Goal: Navigation & Orientation: Go to known website

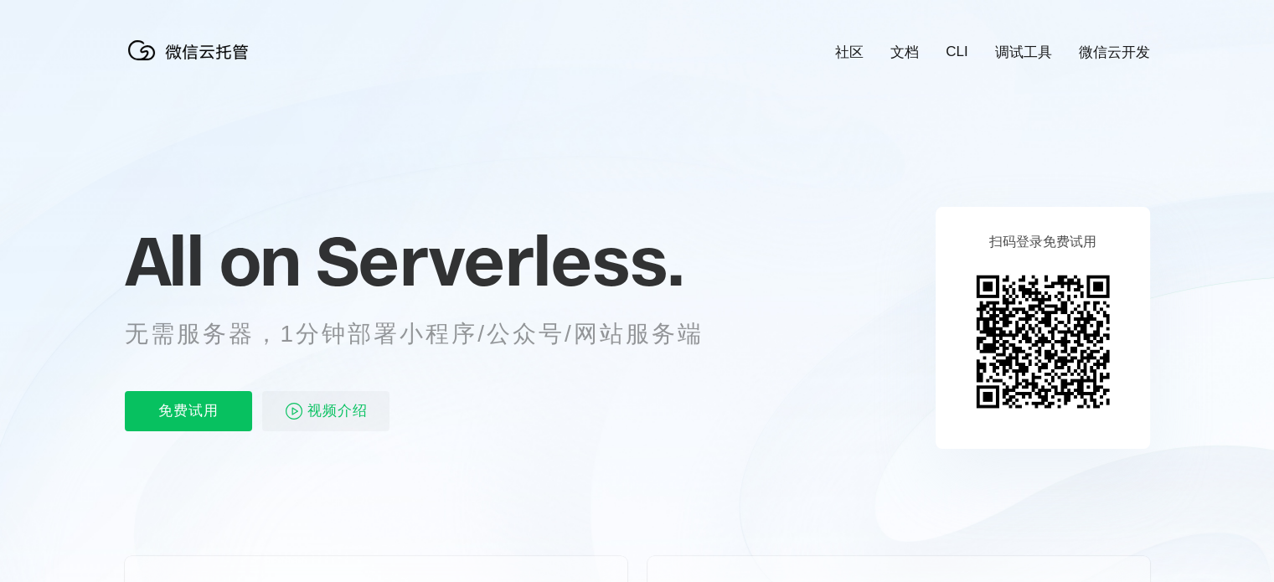
scroll to position [0, 2978]
click at [832, 279] on icon at bounding box center [637, 452] width 1608 height 904
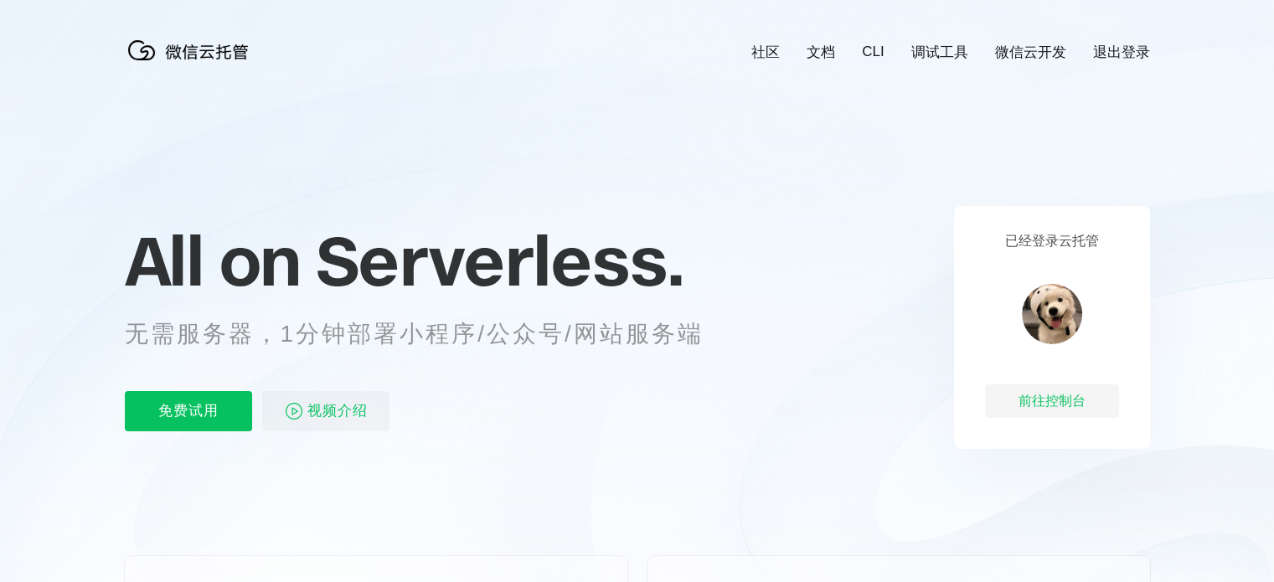
scroll to position [0, 2978]
click at [1015, 401] on div "前往控制台" at bounding box center [1052, 400] width 134 height 33
